Goal: Book appointment/travel/reservation

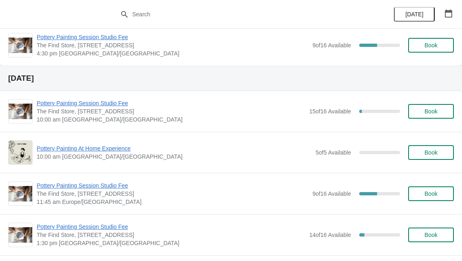
scroll to position [900, 0]
click at [437, 194] on span "Book" at bounding box center [431, 193] width 13 height 7
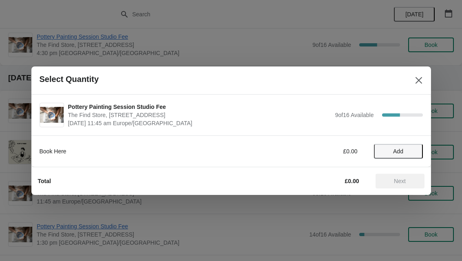
click at [395, 148] on span "Add" at bounding box center [398, 151] width 10 height 7
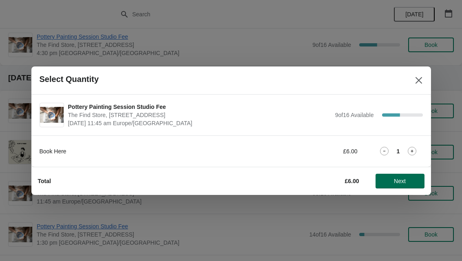
click at [398, 184] on span "Next" at bounding box center [400, 181] width 12 height 7
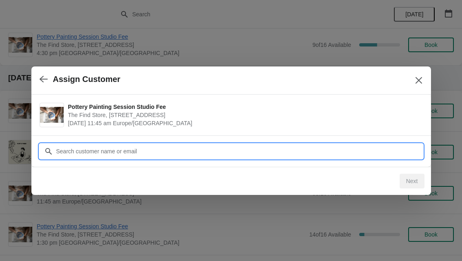
click at [150, 154] on input "Customer" at bounding box center [239, 151] width 367 height 15
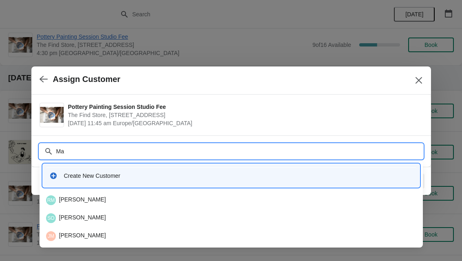
type input "Max"
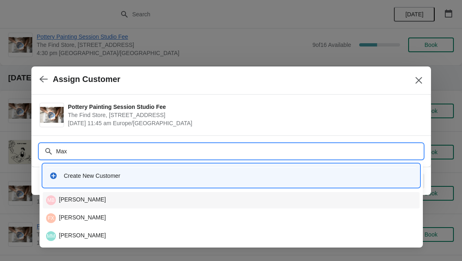
click at [102, 202] on div "MB [PERSON_NAME]" at bounding box center [231, 200] width 370 height 10
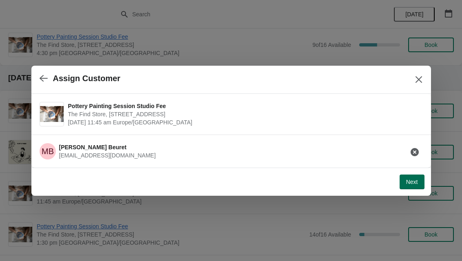
click at [412, 185] on span "Next" at bounding box center [412, 182] width 12 height 7
select select "One non-painter"
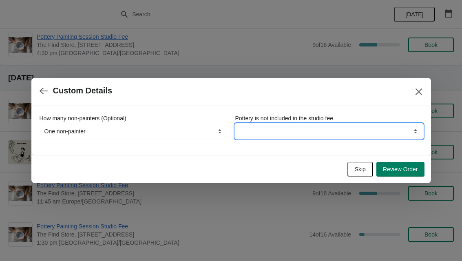
click at [291, 132] on select "By continuing your booking you understand this" at bounding box center [329, 131] width 188 height 15
select select "By continuing your booking you understand this"
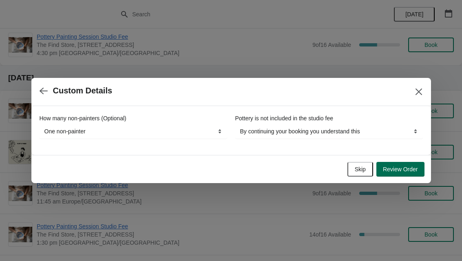
click at [404, 169] on span "Review Order" at bounding box center [400, 169] width 35 height 7
